Goal: Information Seeking & Learning: Check status

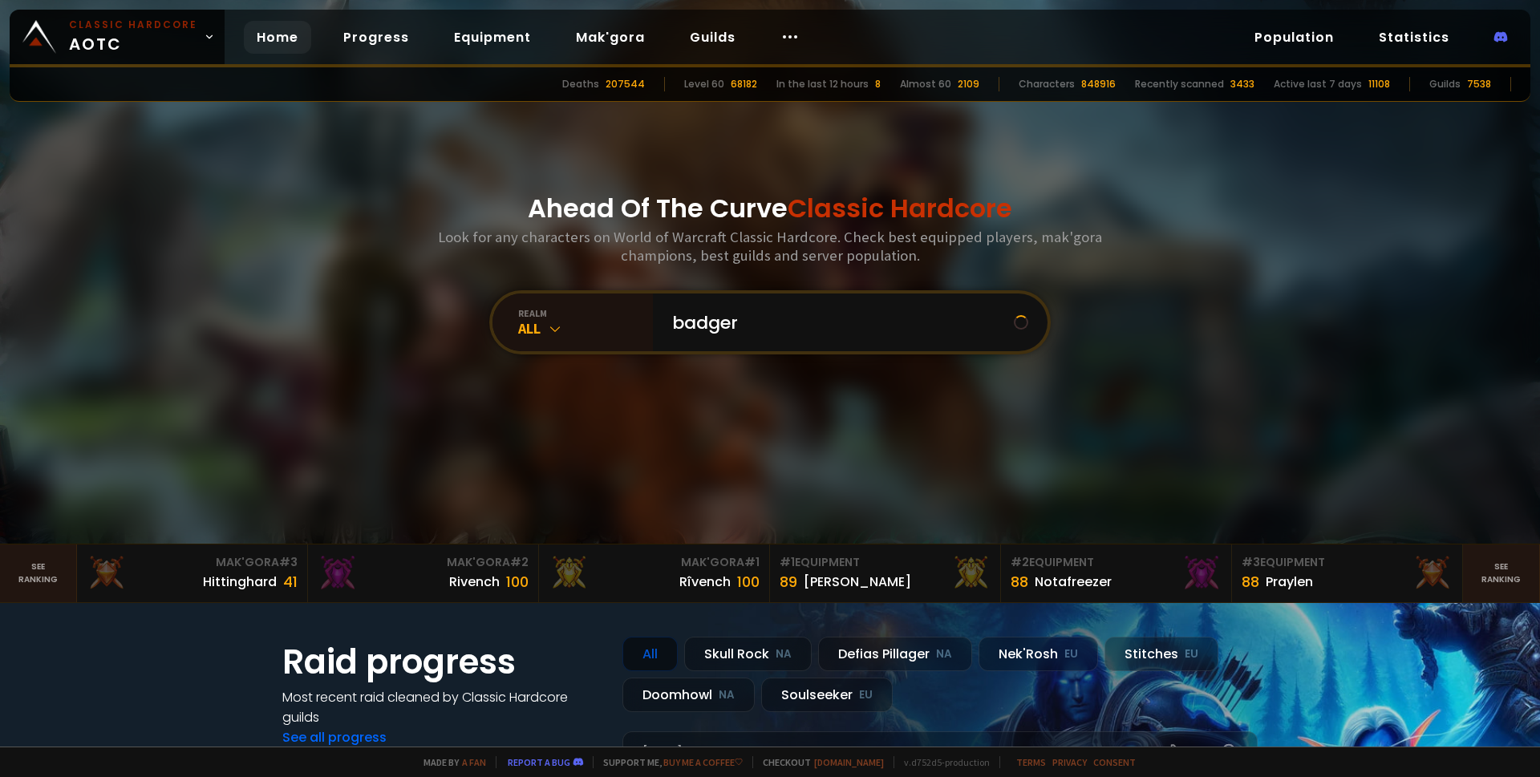
type input "badgery"
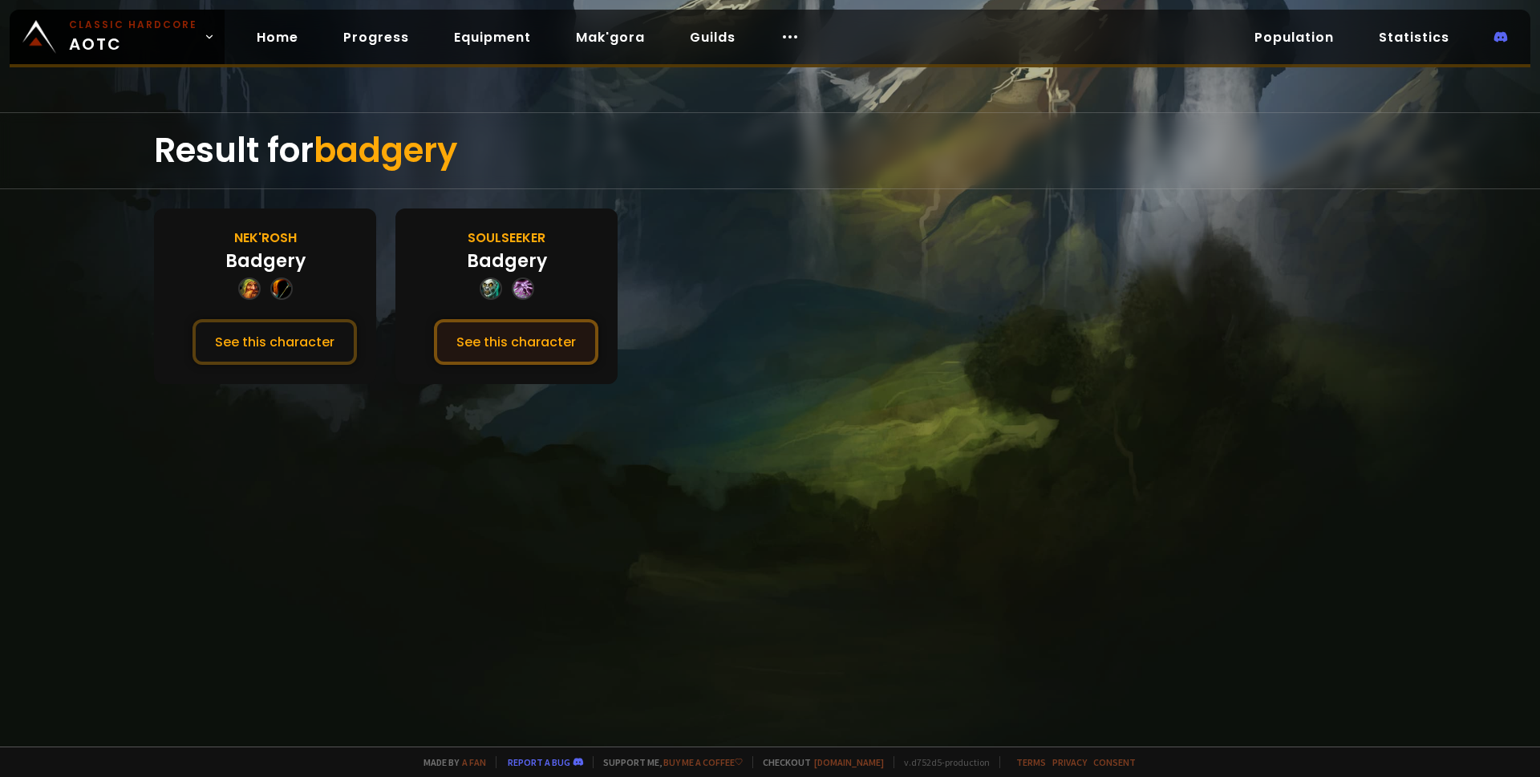
click at [513, 348] on button "See this character" at bounding box center [516, 342] width 164 height 46
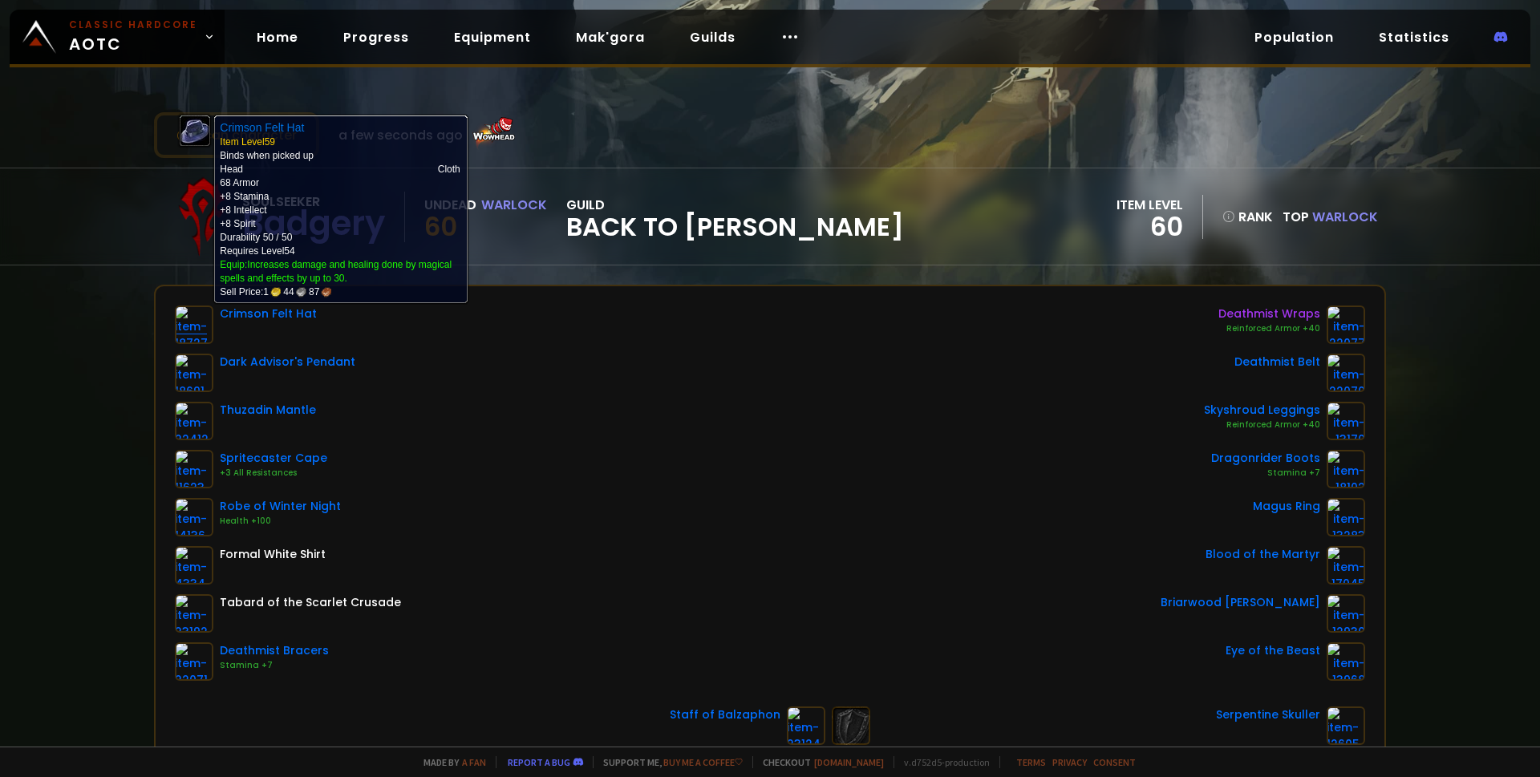
click at [197, 321] on img at bounding box center [194, 325] width 38 height 38
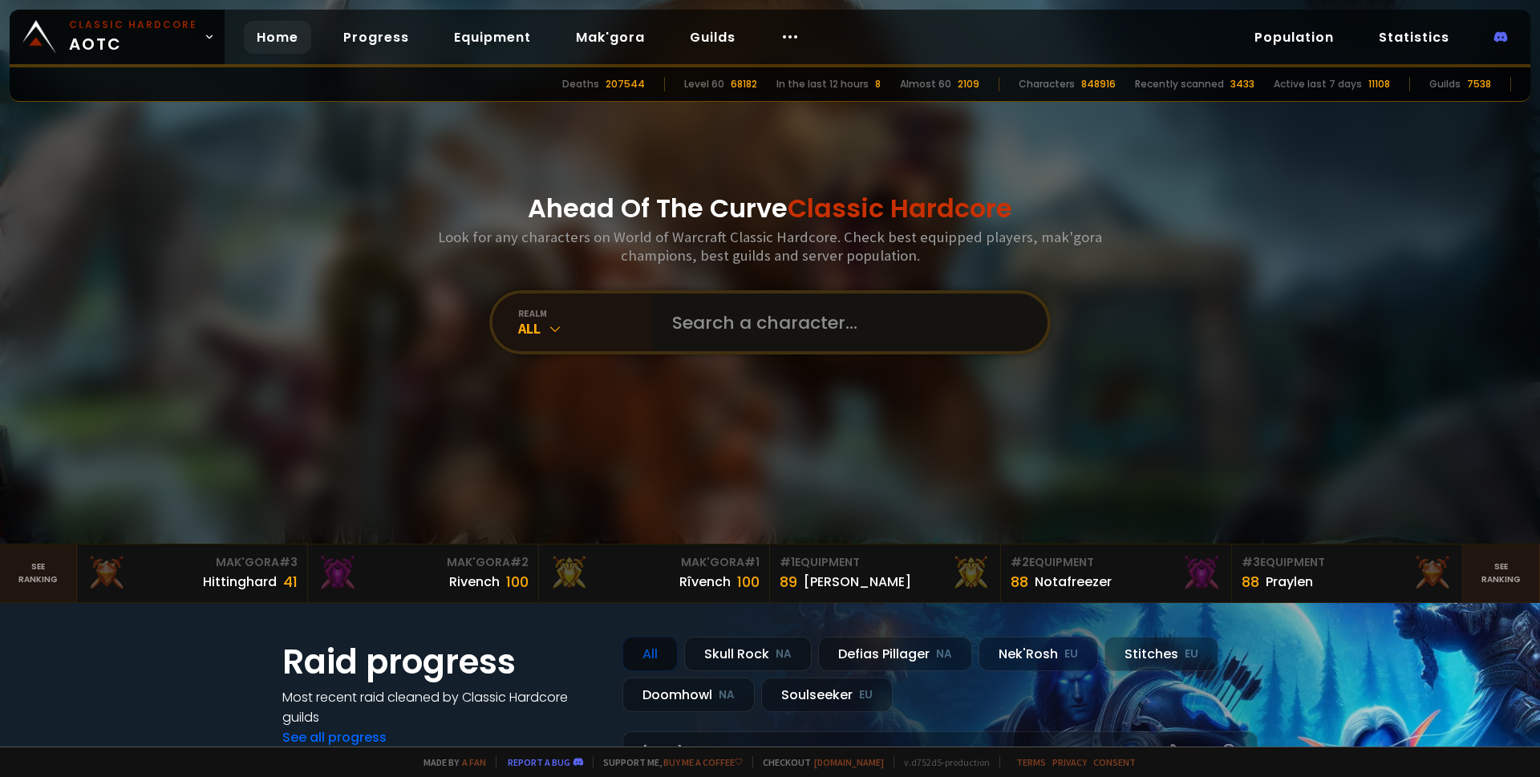
click at [678, 326] on input "text" at bounding box center [845, 323] width 366 height 58
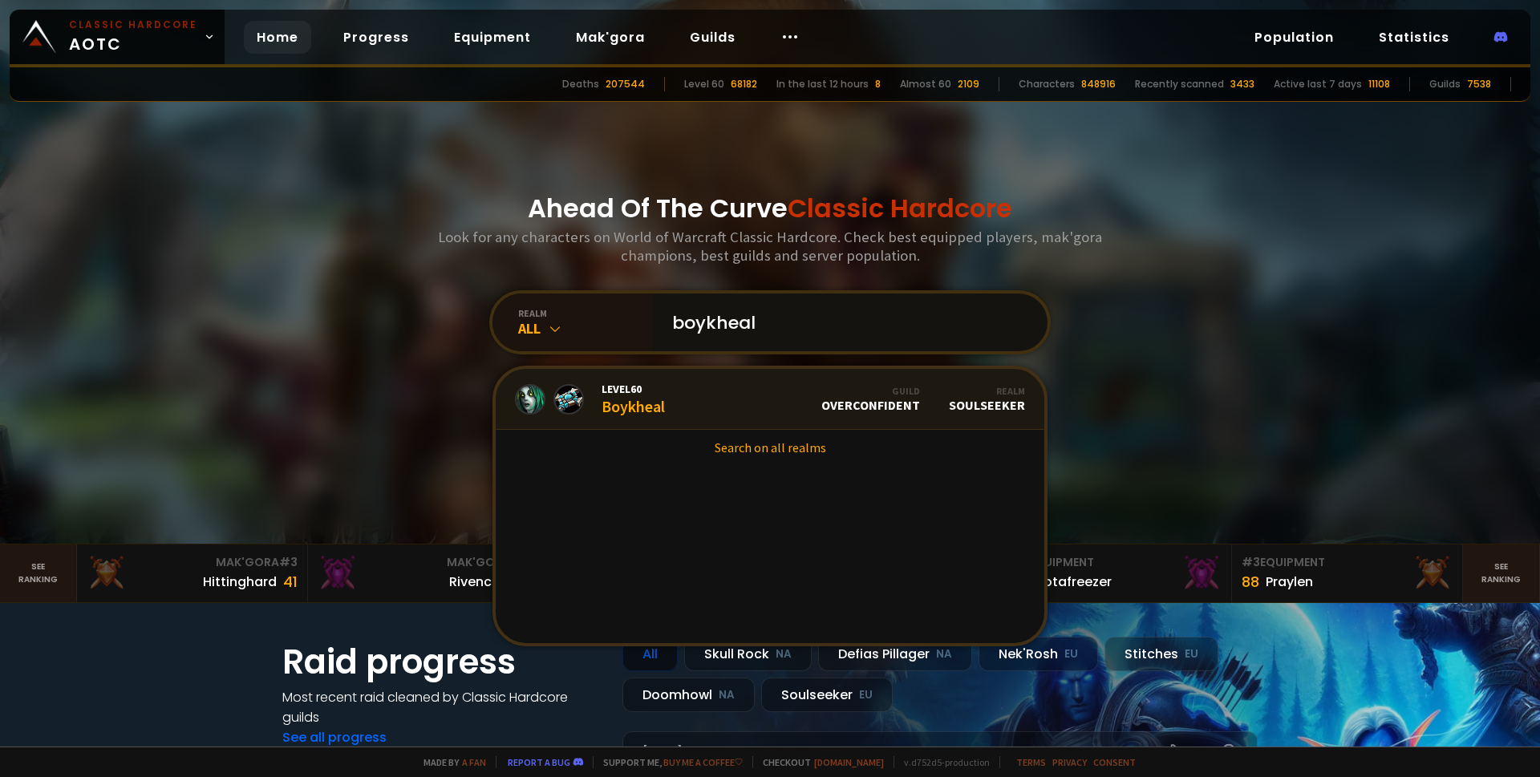
type input "boykheal"
click at [647, 403] on div "Level 60 Boykheal" at bounding box center [632, 399] width 63 height 34
